Goal: Task Accomplishment & Management: Complete application form

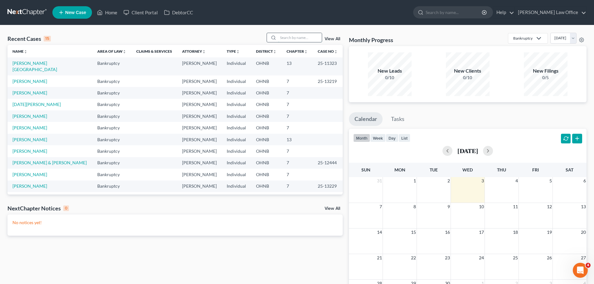
click at [291, 38] on input "search" at bounding box center [300, 37] width 44 height 9
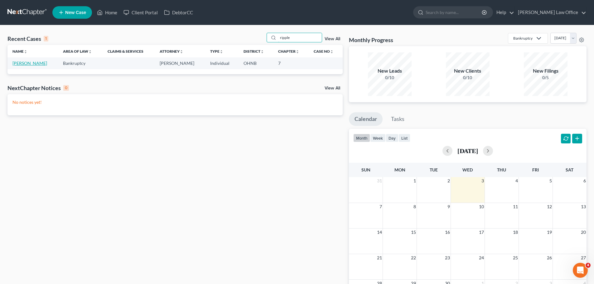
type input "ripple"
click at [33, 64] on link "[PERSON_NAME]" at bounding box center [29, 63] width 35 height 5
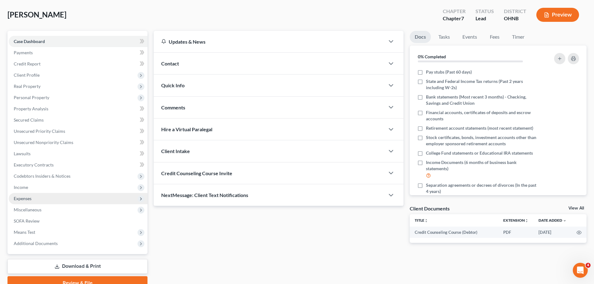
scroll to position [31, 0]
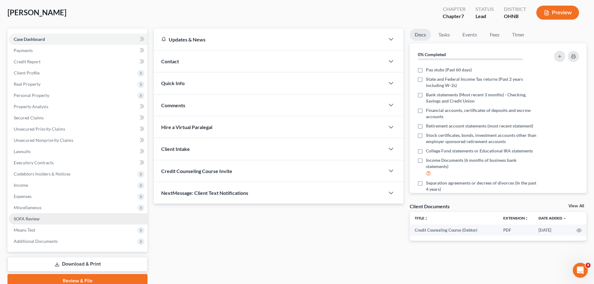
click at [39, 219] on span "SOFA Review" at bounding box center [27, 218] width 26 height 5
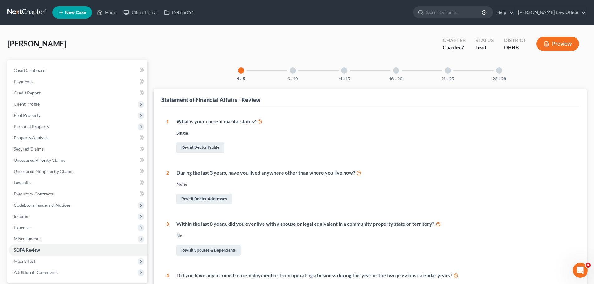
click at [501, 71] on div at bounding box center [499, 70] width 6 height 6
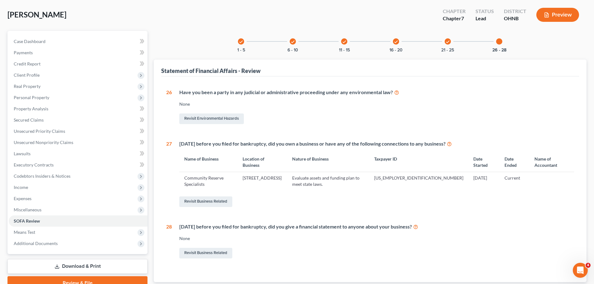
scroll to position [62, 0]
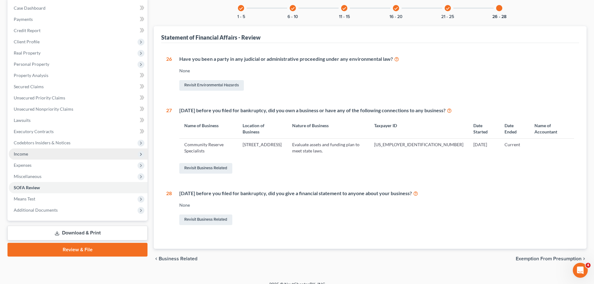
click at [42, 157] on span "Income" at bounding box center [78, 154] width 139 height 11
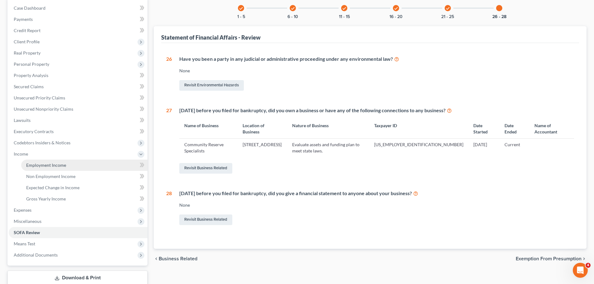
click at [51, 166] on span "Employment Income" at bounding box center [46, 165] width 40 height 5
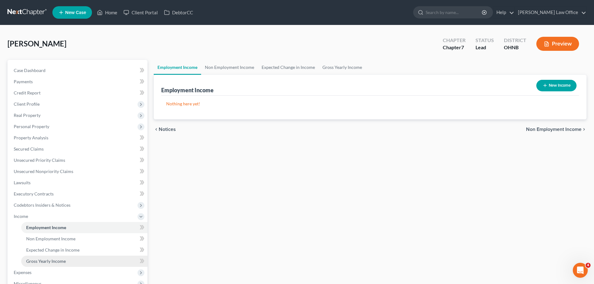
click at [73, 261] on link "Gross Yearly Income" at bounding box center [84, 261] width 126 height 11
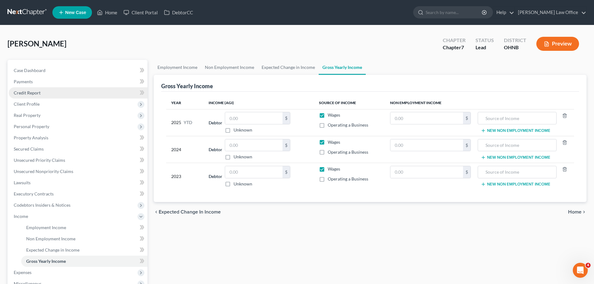
click at [26, 94] on span "Credit Report" at bounding box center [27, 92] width 27 height 5
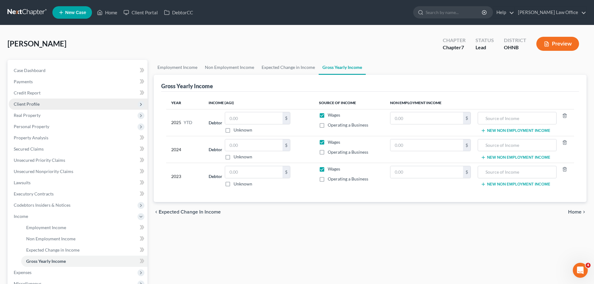
click at [31, 104] on span "Client Profile" at bounding box center [27, 103] width 26 height 5
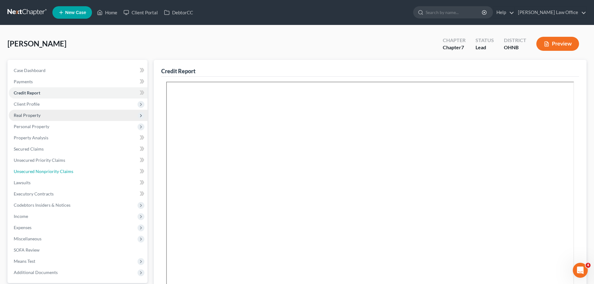
click at [44, 170] on span "Unsecured Nonpriority Claims" at bounding box center [44, 171] width 60 height 5
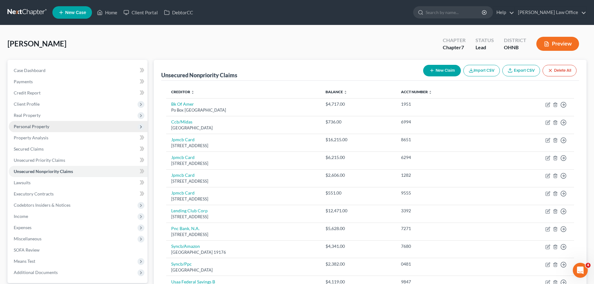
click at [34, 127] on span "Personal Property" at bounding box center [32, 126] width 36 height 5
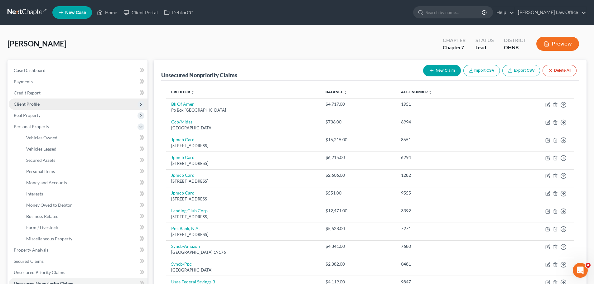
click at [32, 105] on span "Client Profile" at bounding box center [27, 103] width 26 height 5
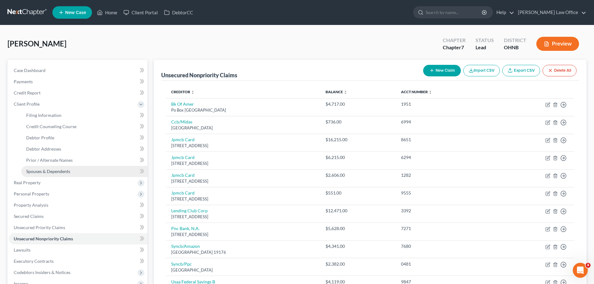
click at [46, 169] on span "Spouses & Dependents" at bounding box center [48, 171] width 44 height 5
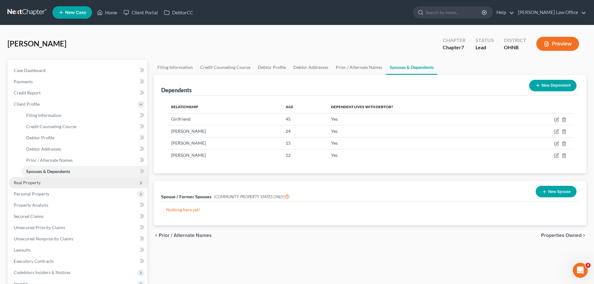
click at [31, 182] on span "Real Property" at bounding box center [27, 182] width 27 height 5
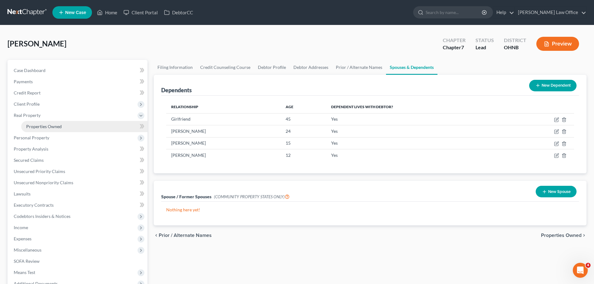
click at [41, 130] on ul "Case Dashboard Payments Invoices Payments Payments Credit Report Client Profile" at bounding box center [78, 177] width 139 height 225
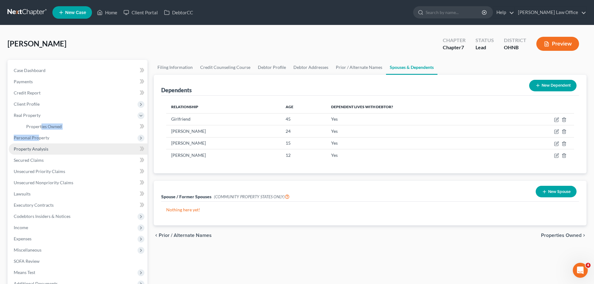
click at [46, 150] on span "Property Analysis" at bounding box center [31, 148] width 35 height 5
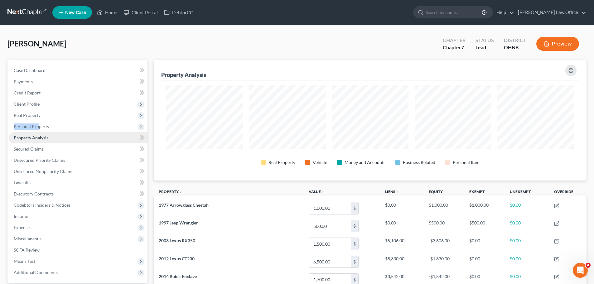
click at [45, 137] on span "Property Analysis" at bounding box center [31, 137] width 35 height 5
click at [45, 127] on span "Personal Property" at bounding box center [32, 126] width 36 height 5
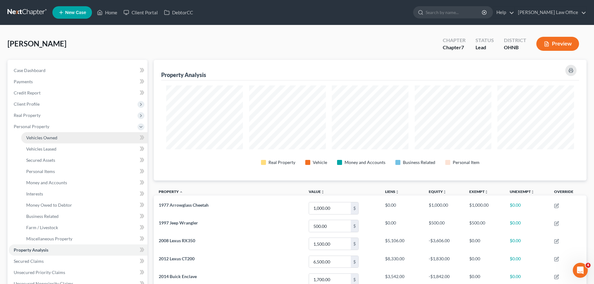
click at [50, 139] on span "Vehicles Owned" at bounding box center [41, 137] width 31 height 5
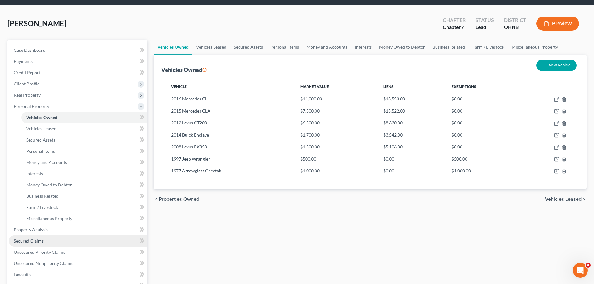
scroll to position [31, 0]
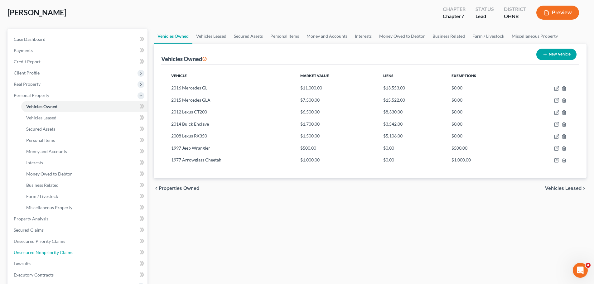
drag, startPoint x: 46, startPoint y: 254, endPoint x: 148, endPoint y: 249, distance: 102.1
click at [46, 254] on span "Unsecured Nonpriority Claims" at bounding box center [44, 252] width 60 height 5
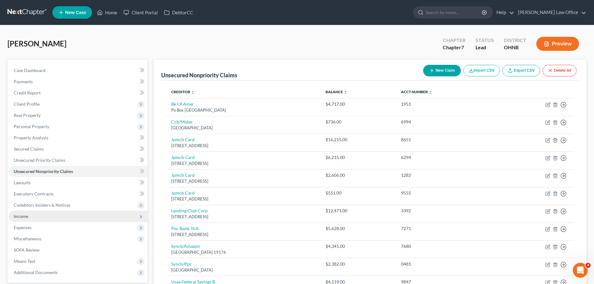
click at [28, 216] on span "Income" at bounding box center [78, 216] width 139 height 11
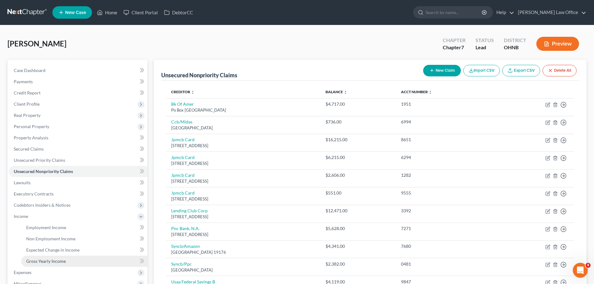
click at [45, 261] on span "Gross Yearly Income" at bounding box center [46, 261] width 40 height 5
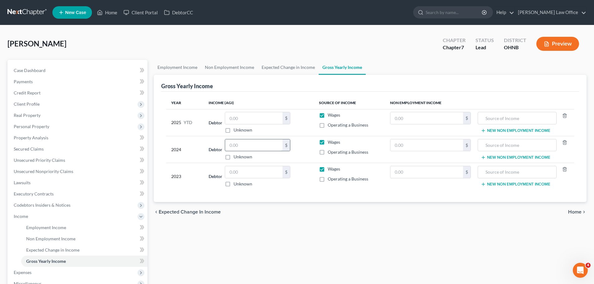
click at [247, 147] on input "text" at bounding box center [253, 145] width 57 height 12
type input "123,000.00"
click at [239, 240] on div "Employment Income Non Employment Income Expected Change in Income Gross Yearly …" at bounding box center [370, 212] width 439 height 304
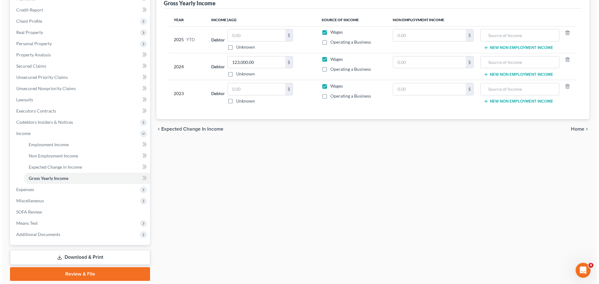
scroll to position [104, 0]
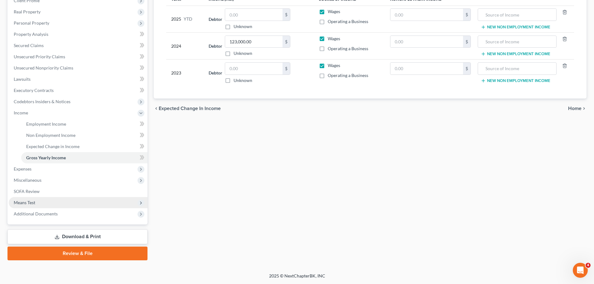
click at [31, 202] on span "Means Test" at bounding box center [25, 202] width 22 height 5
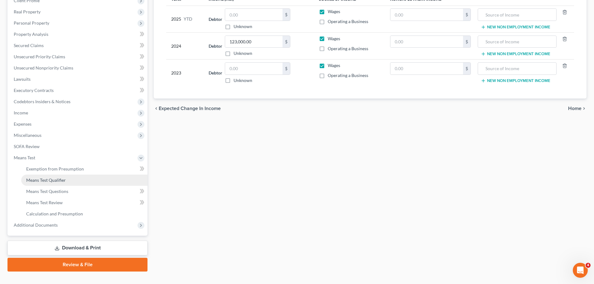
click at [65, 183] on link "Means Test Qualifier" at bounding box center [84, 180] width 126 height 11
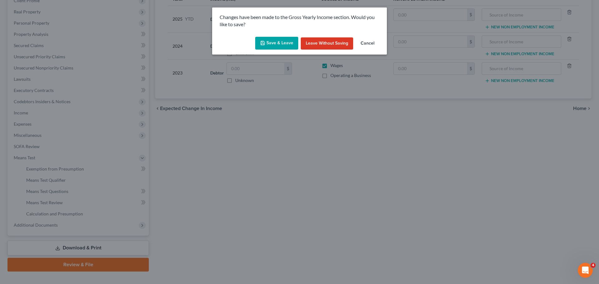
click at [281, 41] on button "Save & Leave" at bounding box center [276, 43] width 43 height 13
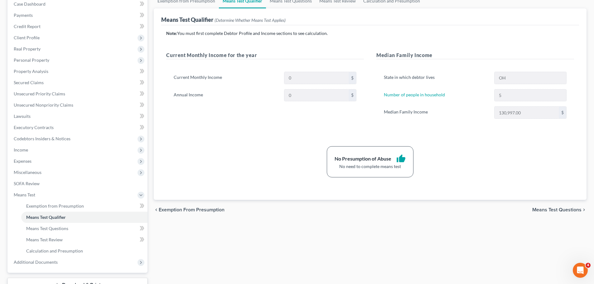
scroll to position [94, 0]
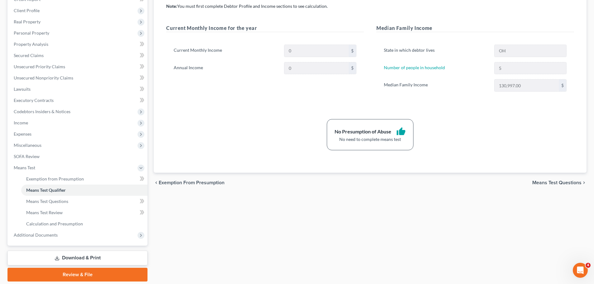
click at [235, 117] on div "Note: You must first complete Debtor Profile and Income sections to see calcula…" at bounding box center [370, 76] width 408 height 147
click at [36, 123] on span "Income" at bounding box center [78, 122] width 139 height 11
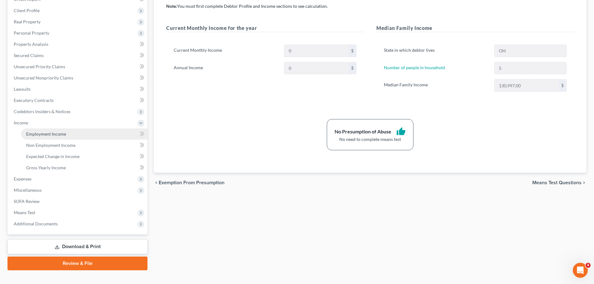
click at [56, 133] on span "Employment Income" at bounding box center [46, 133] width 40 height 5
